Goal: Browse casually: Explore the website without a specific task or goal

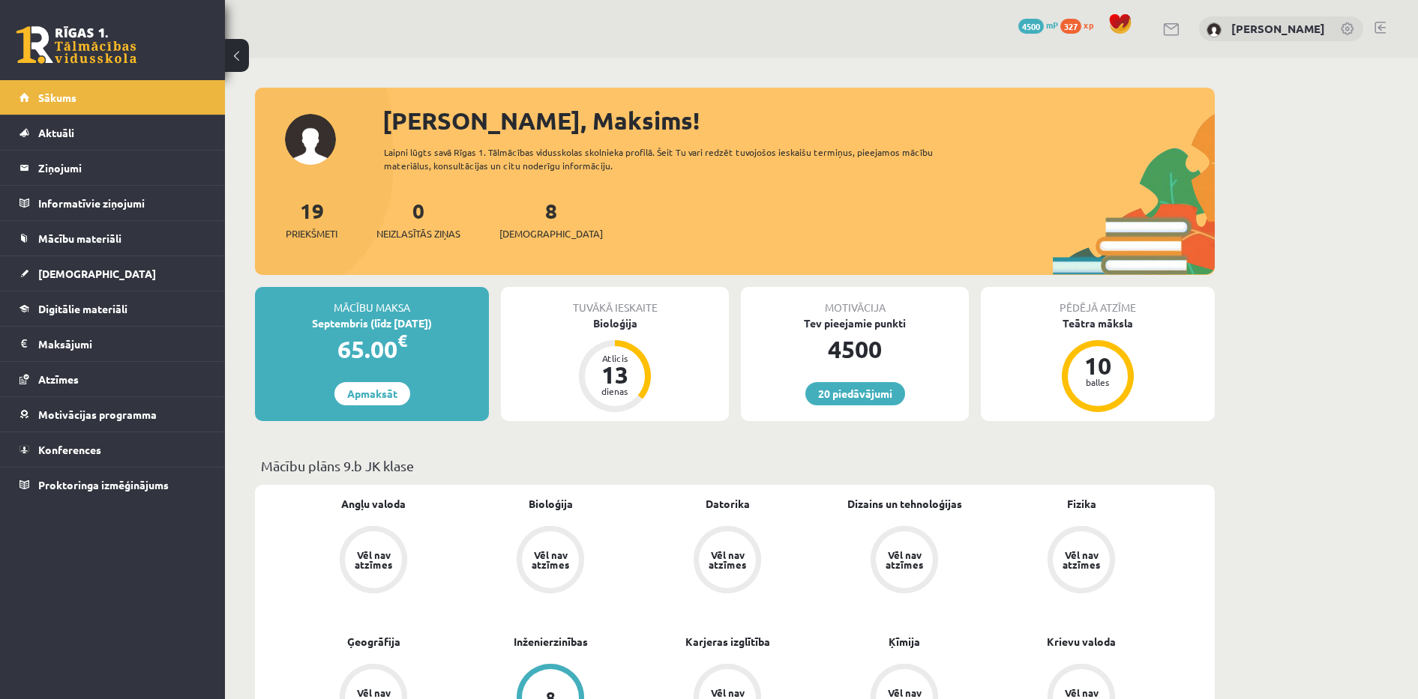
click at [501, 36] on div "20 Dāvanas 4500 mP 327 xp [PERSON_NAME]" at bounding box center [821, 29] width 1193 height 58
